Goal: Information Seeking & Learning: Find contact information

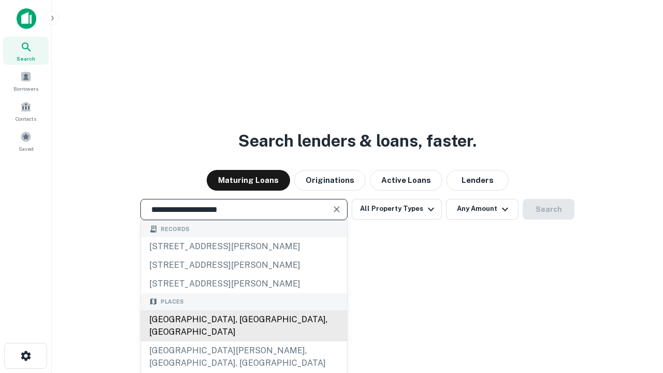
click at [243, 341] on div "[GEOGRAPHIC_DATA], [GEOGRAPHIC_DATA], [GEOGRAPHIC_DATA]" at bounding box center [244, 325] width 206 height 31
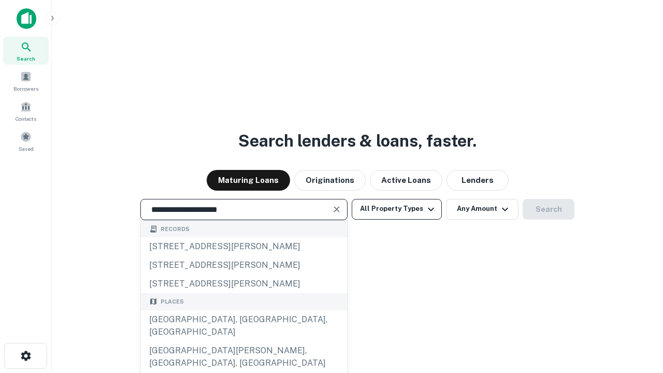
click at [396, 209] on button "All Property Types" at bounding box center [396, 209] width 90 height 21
type input "**********"
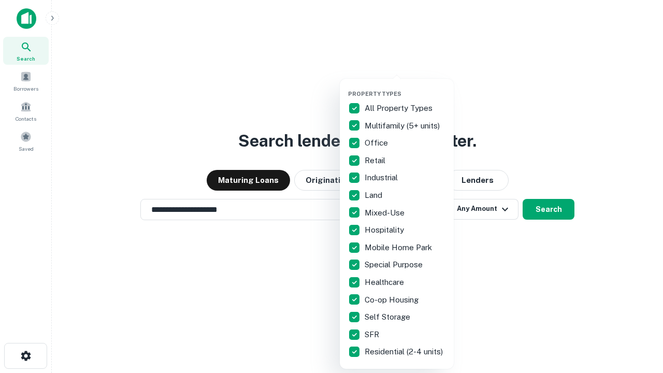
click at [405, 87] on button "button" at bounding box center [405, 87] width 114 height 1
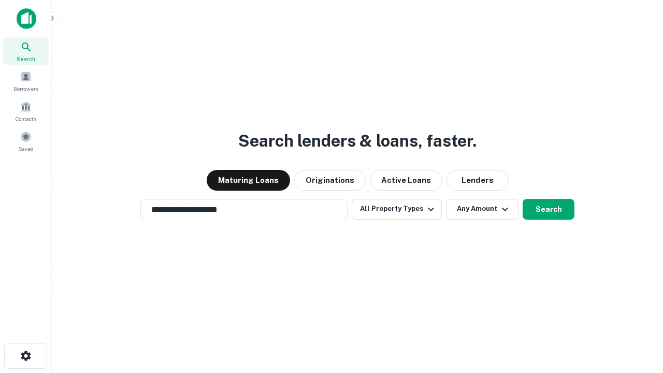
scroll to position [6, 125]
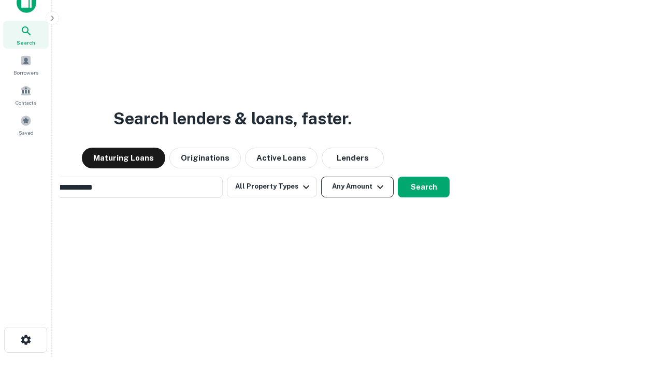
click at [321, 176] on button "Any Amount" at bounding box center [357, 186] width 72 height 21
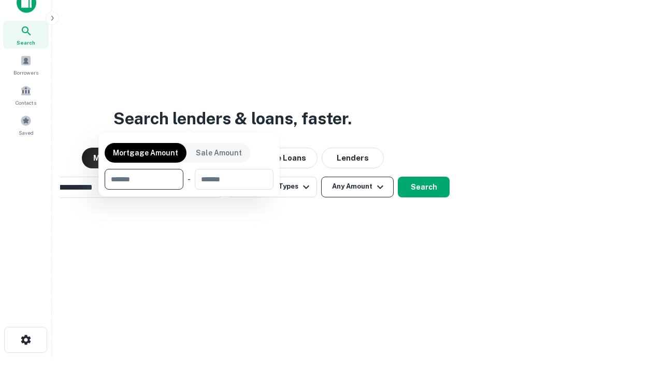
scroll to position [17, 0]
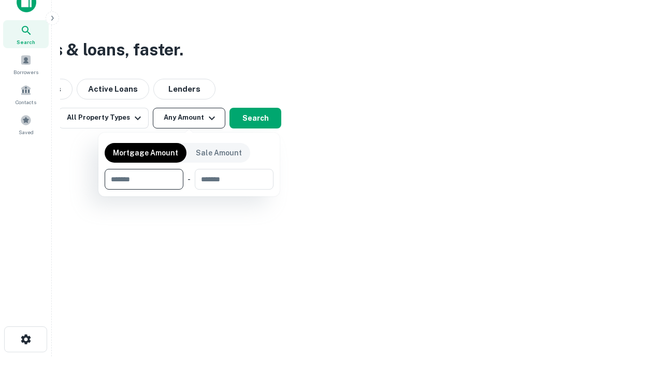
type input "*******"
click at [189, 189] on button "button" at bounding box center [189, 189] width 169 height 1
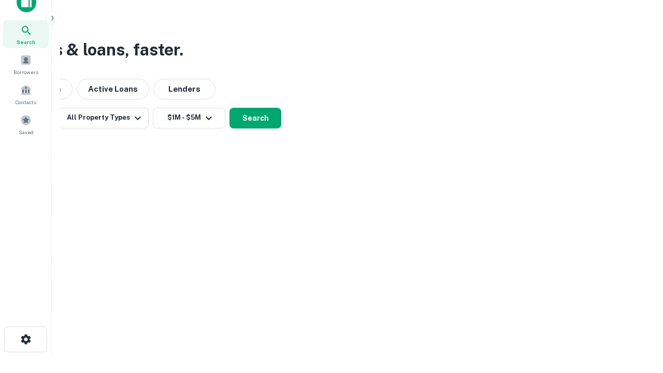
scroll to position [16, 0]
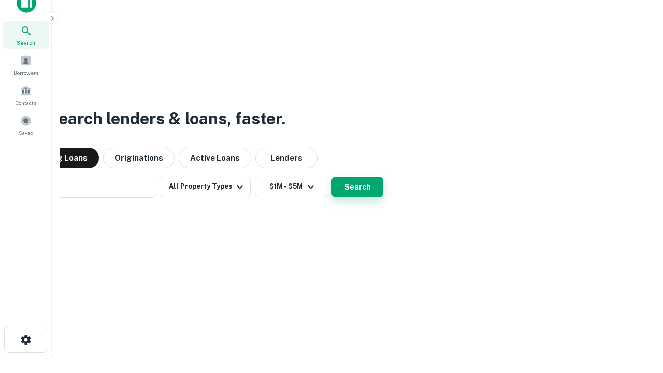
click at [331, 176] on button "Search" at bounding box center [357, 186] width 52 height 21
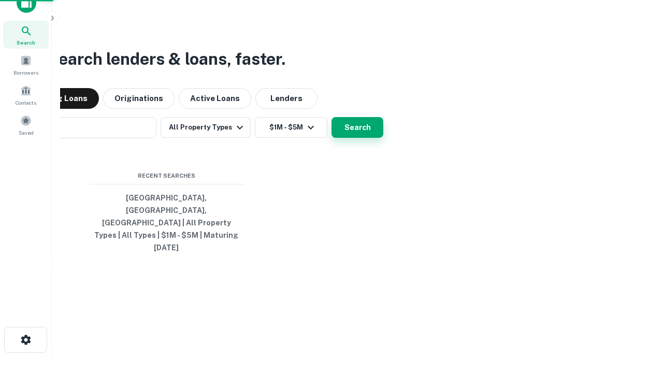
scroll to position [17, 0]
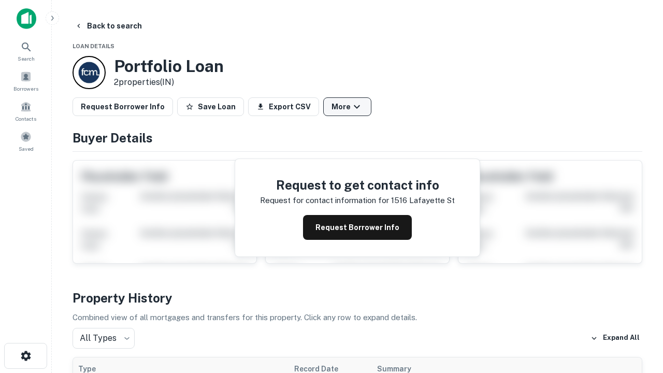
click at [347, 107] on button "More" at bounding box center [347, 106] width 48 height 19
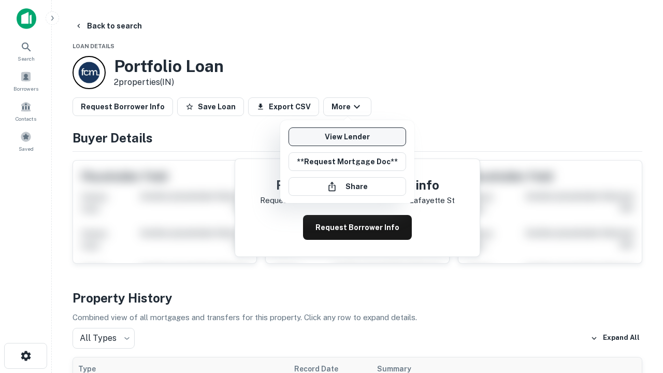
click at [347, 137] on link "View Lender" at bounding box center [346, 136] width 117 height 19
